Goal: Transaction & Acquisition: Purchase product/service

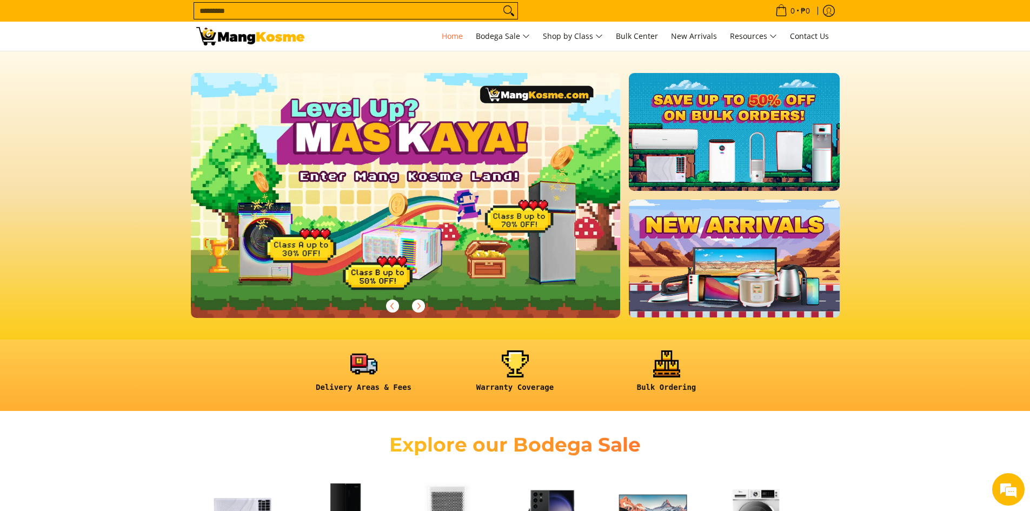
scroll to position [270, 0]
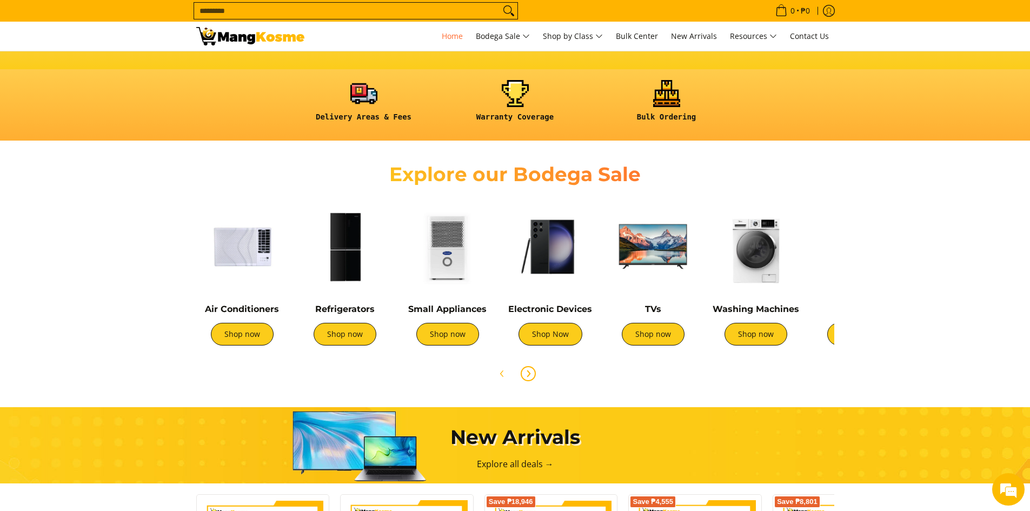
click at [524, 374] on icon "Next" at bounding box center [528, 373] width 9 height 9
click at [528, 374] on icon "Next" at bounding box center [528, 373] width 9 height 9
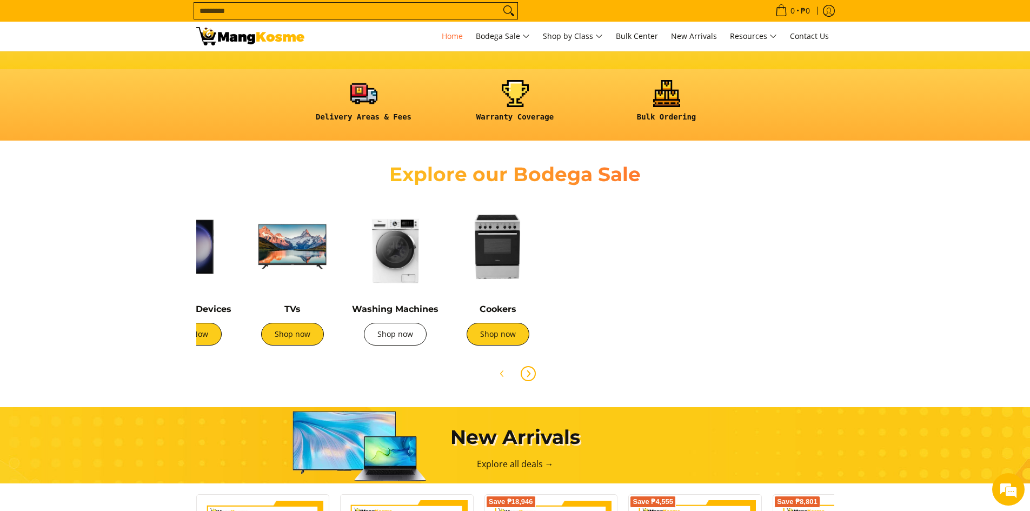
click at [389, 330] on link "Shop now" at bounding box center [395, 334] width 63 height 23
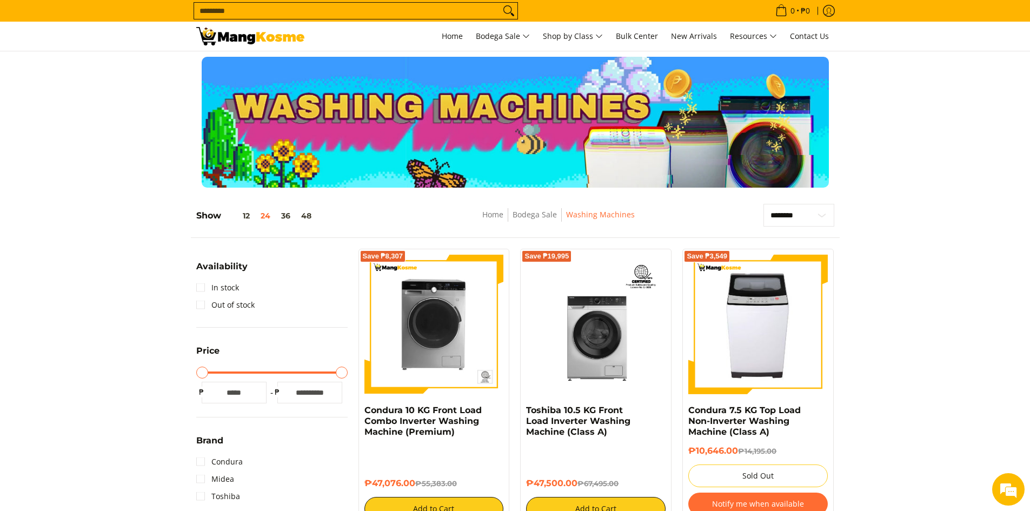
scroll to position [433, 0]
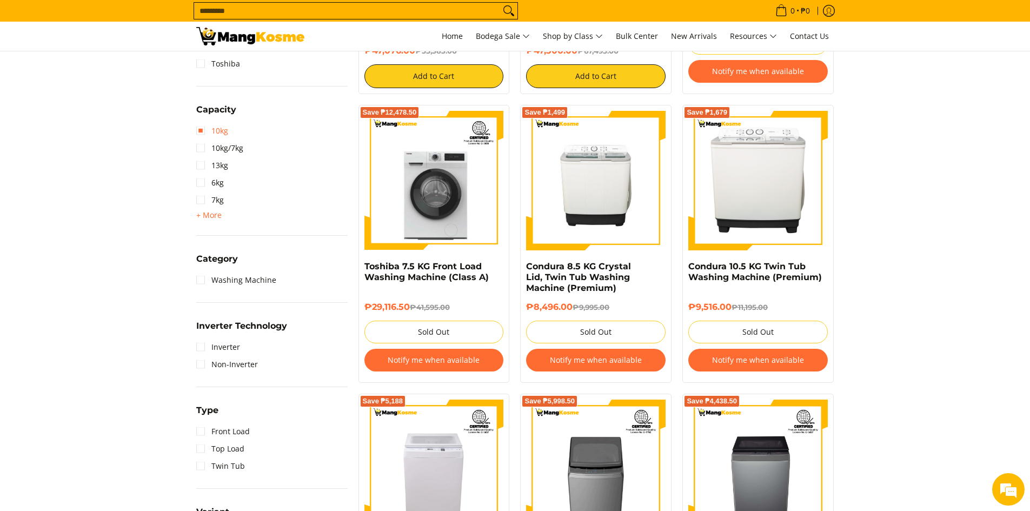
click at [202, 131] on link "10kg" at bounding box center [212, 130] width 32 height 17
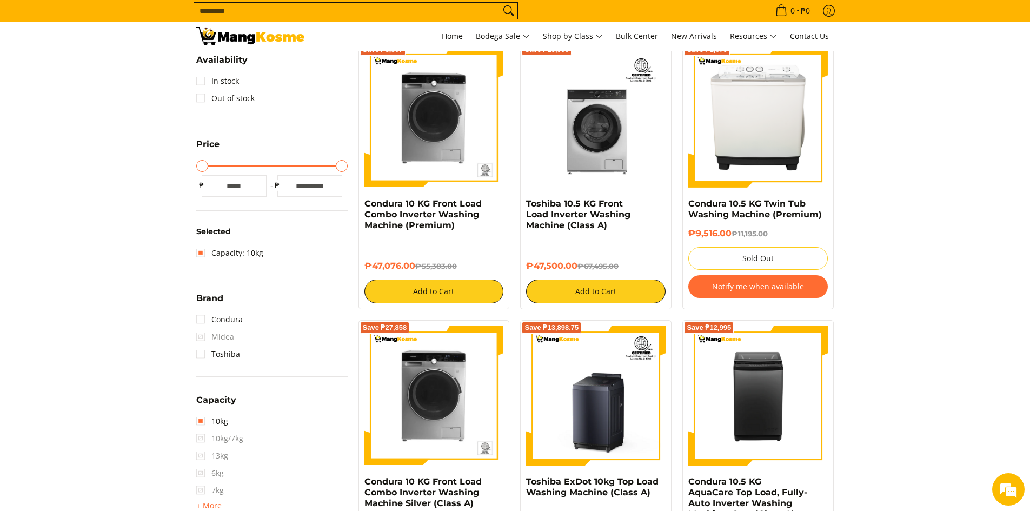
scroll to position [261, 0]
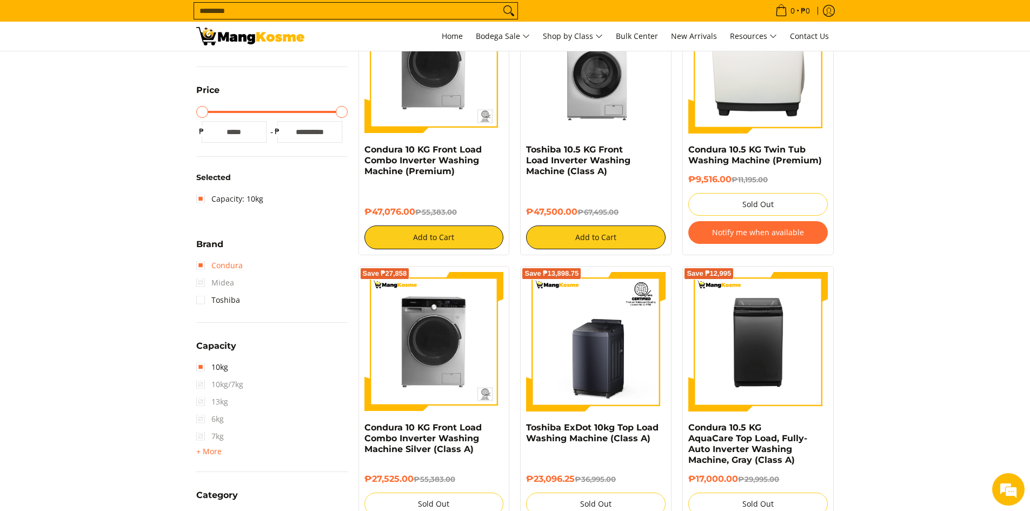
click at [210, 266] on link "Condura" at bounding box center [219, 265] width 47 height 17
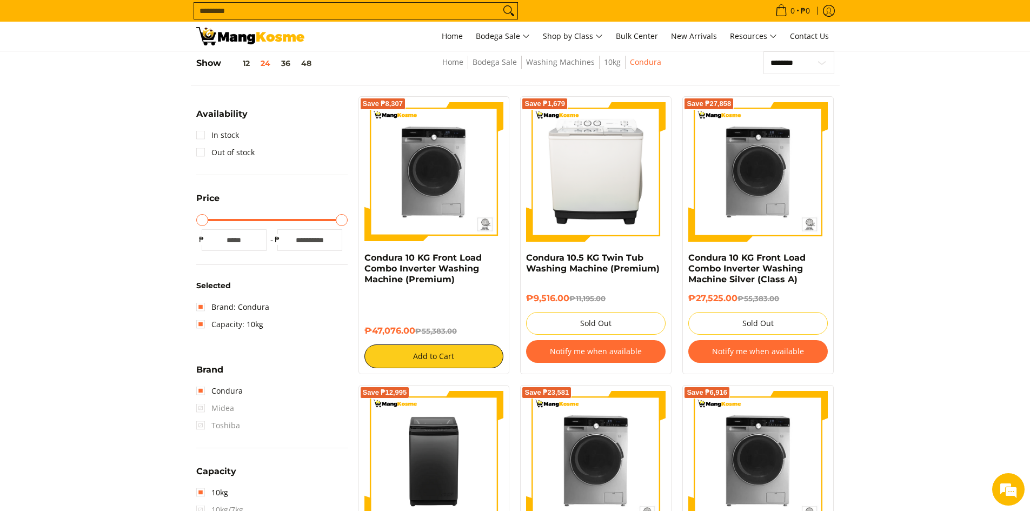
scroll to position [423, 0]
